Goal: Task Accomplishment & Management: Use online tool/utility

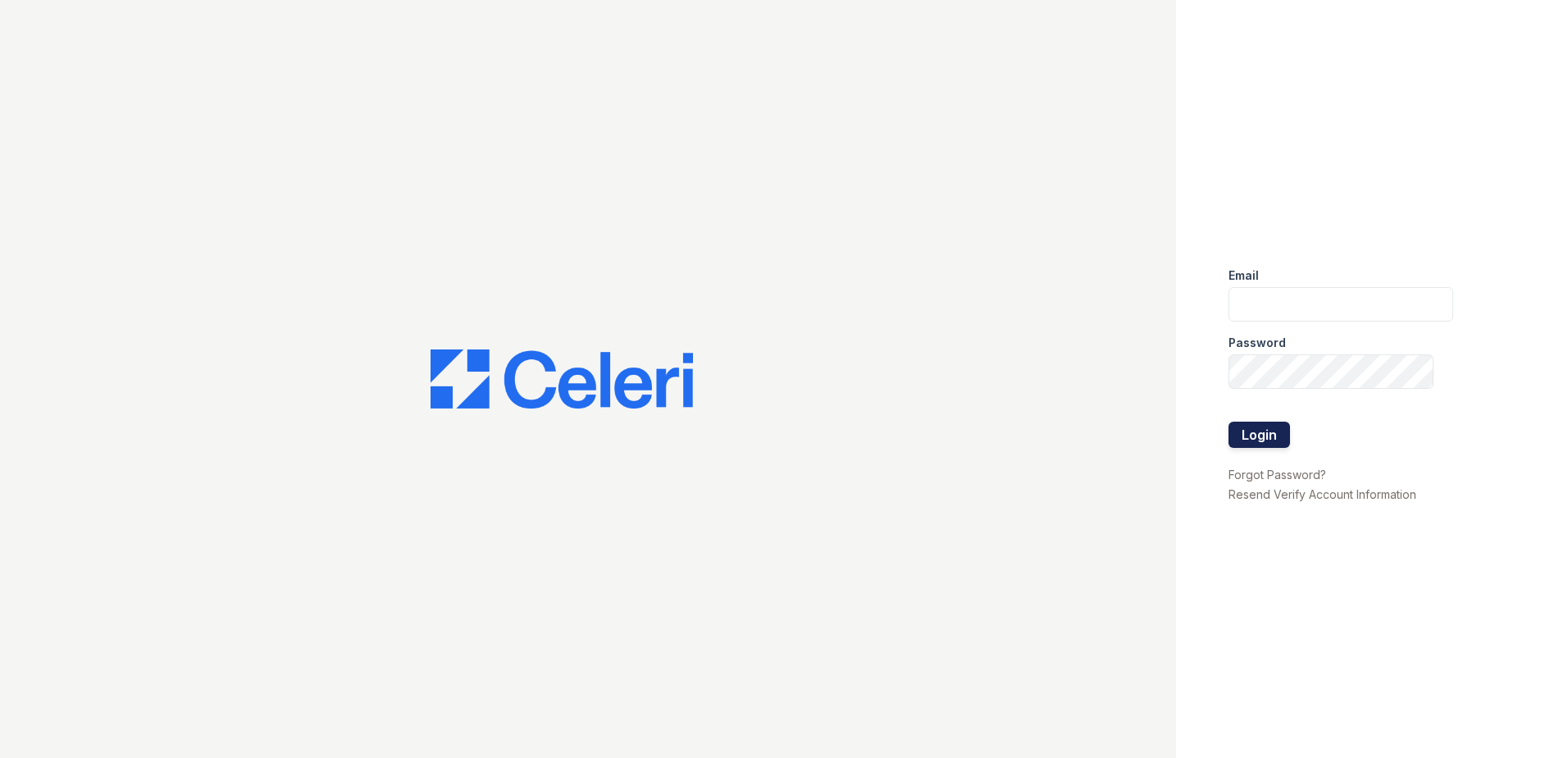
type input "[EMAIL_ADDRESS][DOMAIN_NAME]"
click at [1259, 433] on button "Login" at bounding box center [1259, 434] width 62 height 26
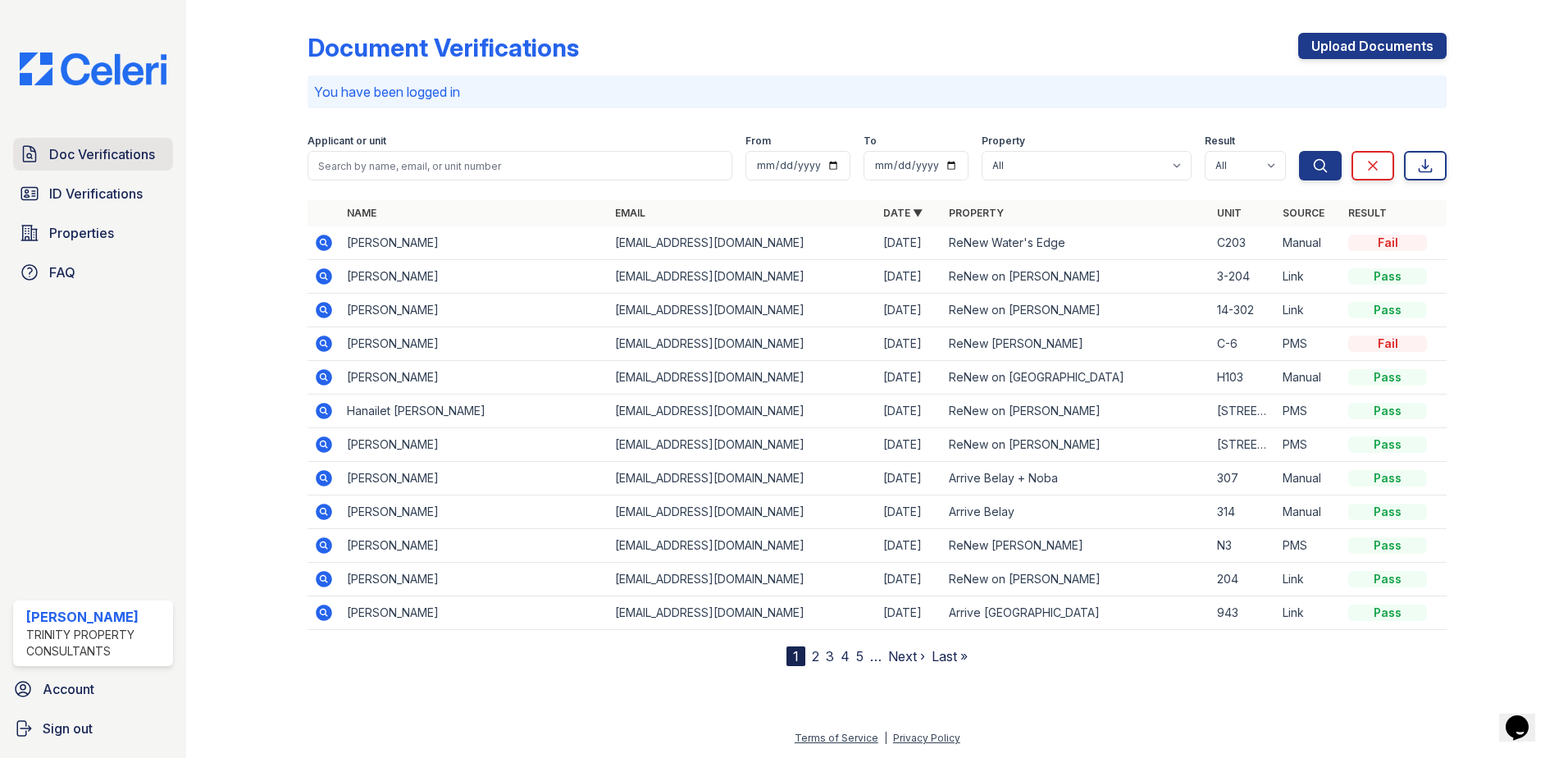
click at [96, 166] on link "Doc Verifications" at bounding box center [93, 154] width 160 height 33
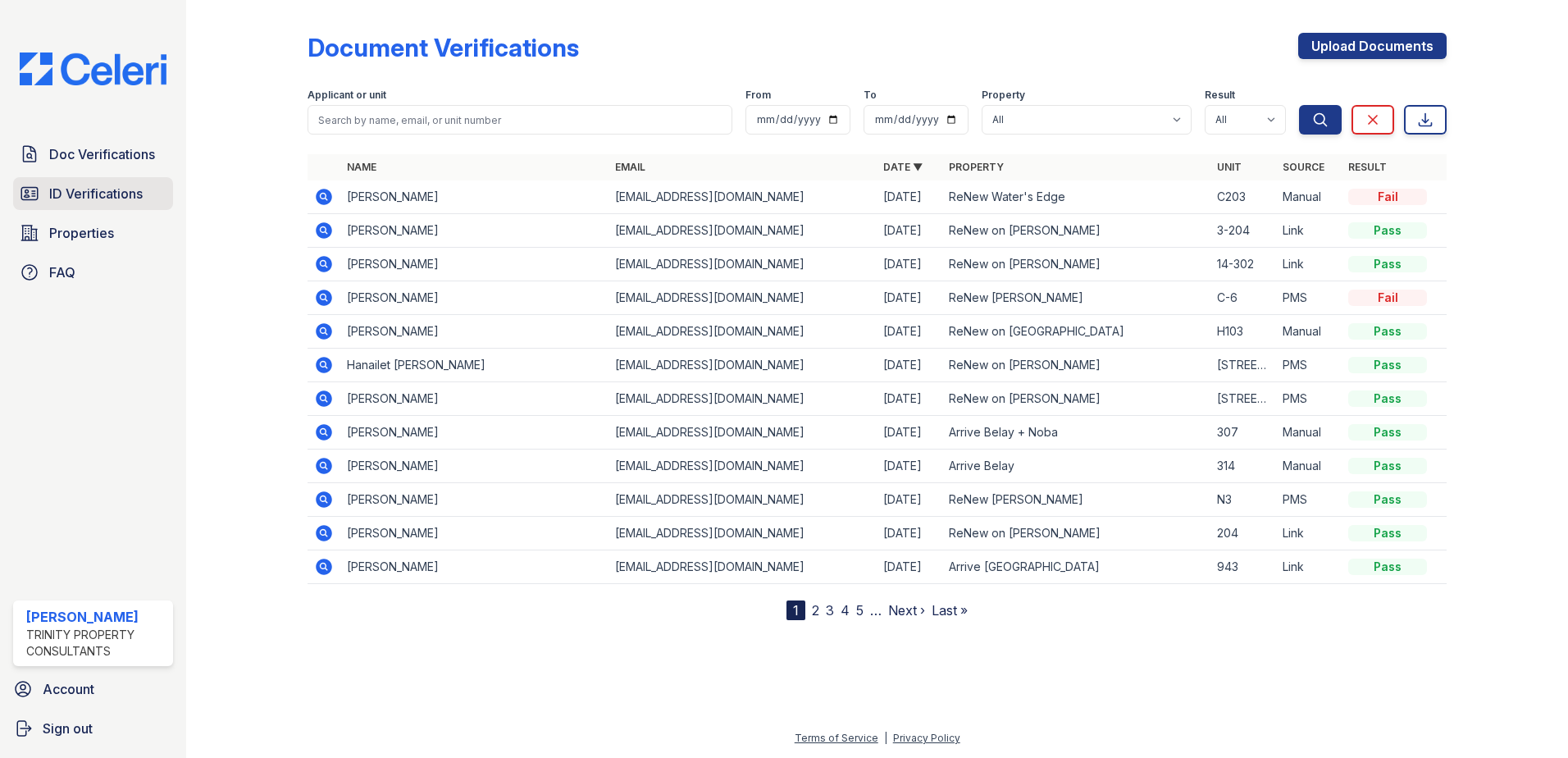
click at [130, 191] on span "ID Verifications" at bounding box center [95, 194] width 93 height 19
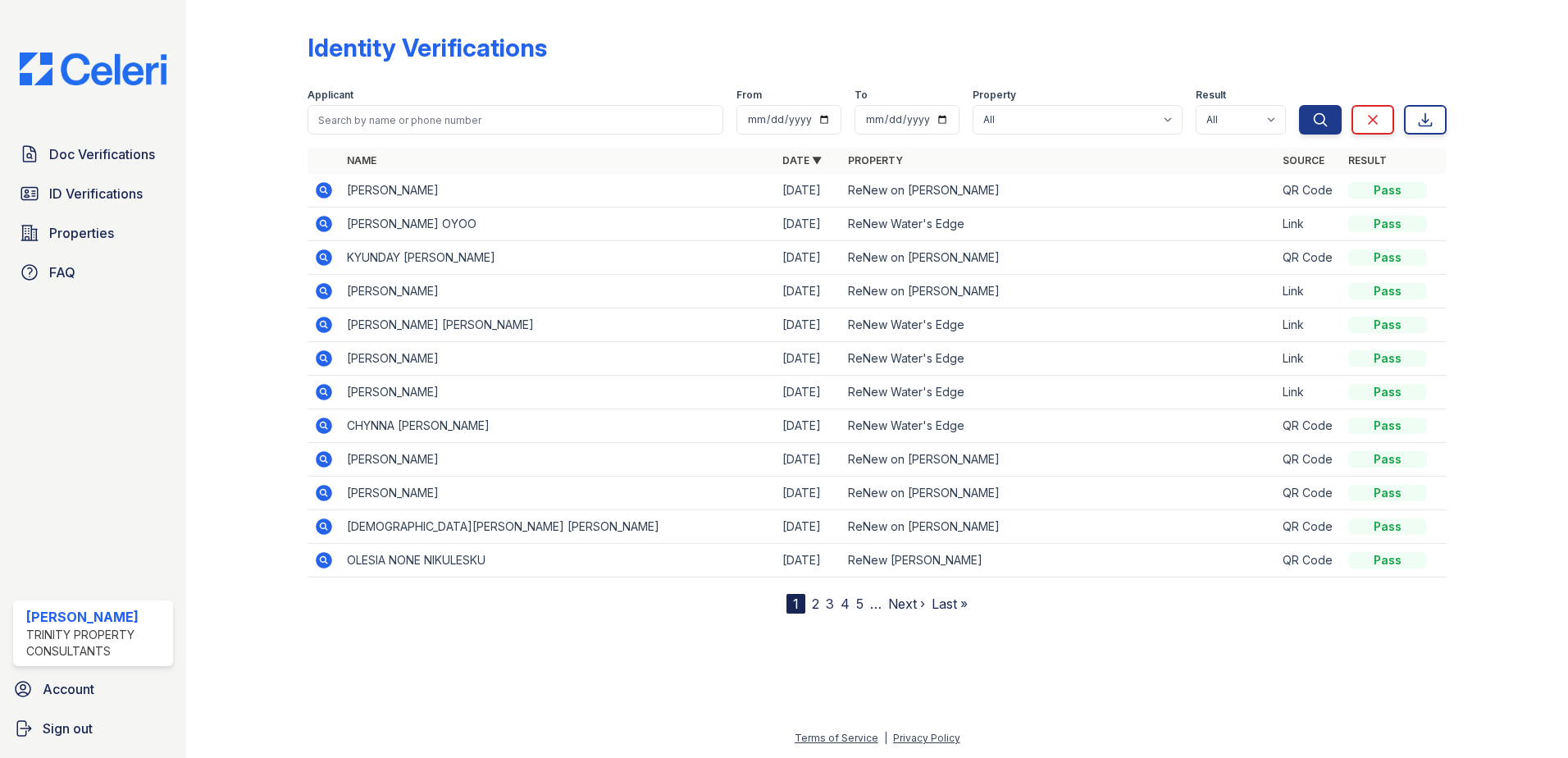
drag, startPoint x: 334, startPoint y: 191, endPoint x: 352, endPoint y: 175, distance: 24.1
click at [352, 175] on tr "BRIAN JAMES GANN 09/26/25 ReNew on James QR Code Pass" at bounding box center [876, 190] width 1139 height 34
drag, startPoint x: 336, startPoint y: 185, endPoint x: 326, endPoint y: 187, distance: 10.2
click at [334, 185] on td at bounding box center [324, 190] width 33 height 34
click at [326, 187] on icon at bounding box center [324, 190] width 19 height 19
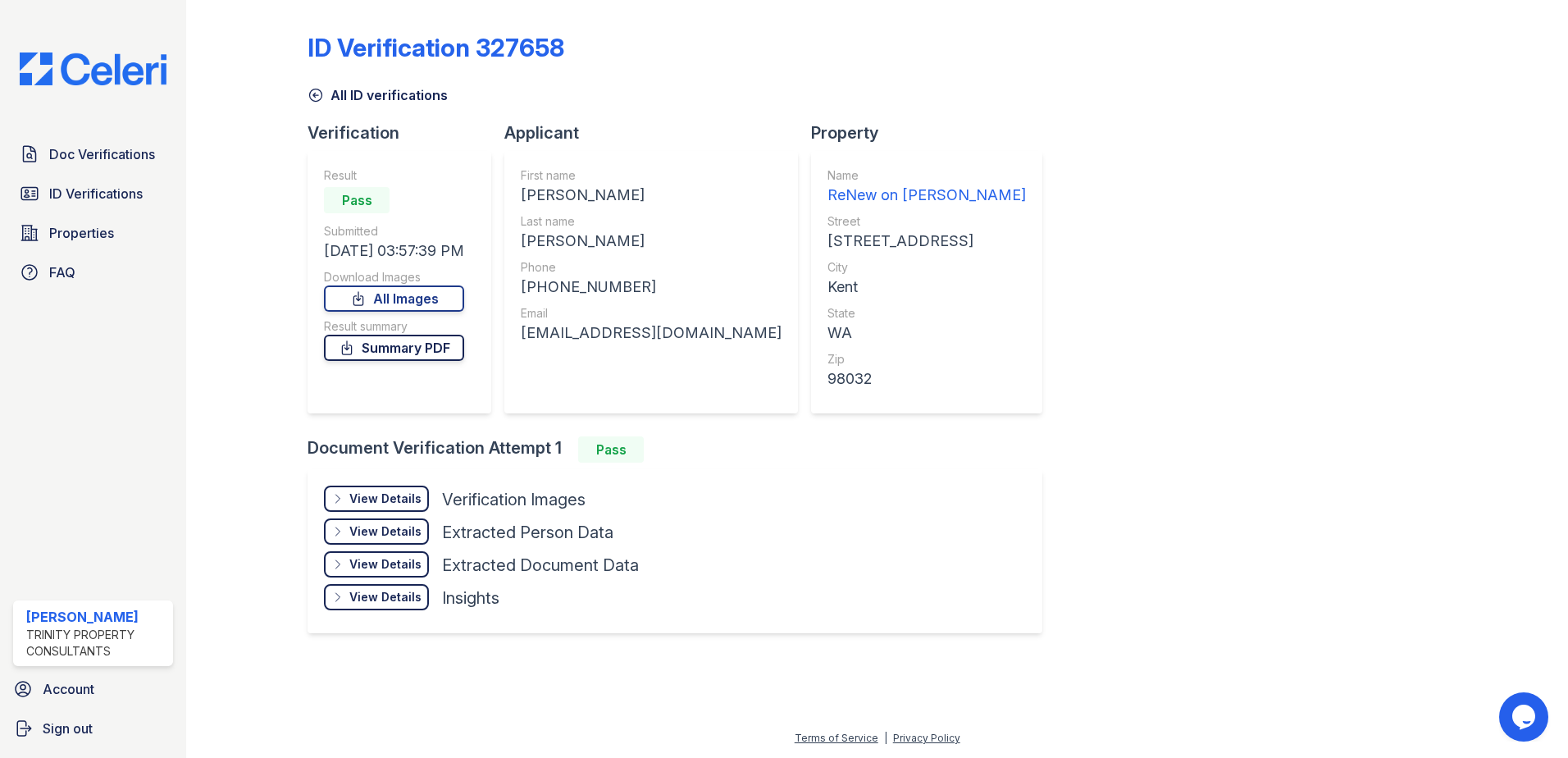
click at [392, 346] on link "Summary PDF" at bounding box center [394, 347] width 141 height 26
